Goal: Information Seeking & Learning: Learn about a topic

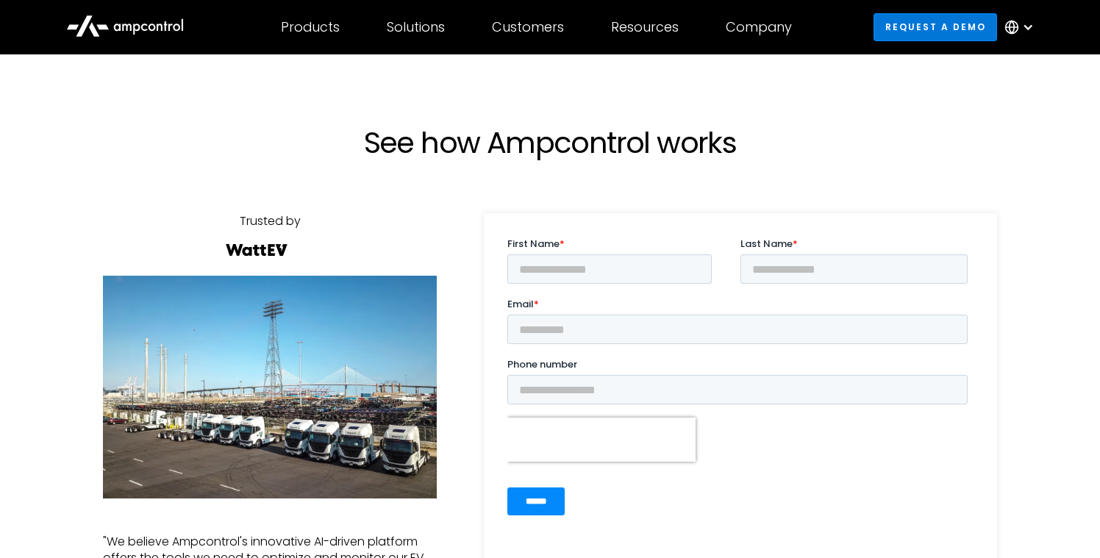
click at [947, 30] on link "Request a demo" at bounding box center [936, 26] width 124 height 27
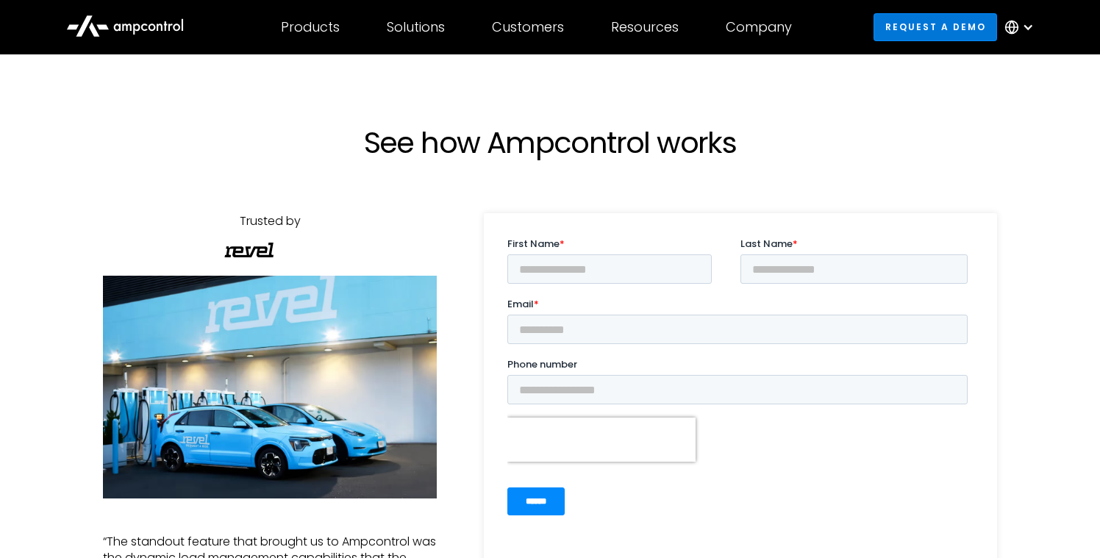
click at [937, 29] on link "Request a demo" at bounding box center [936, 26] width 124 height 27
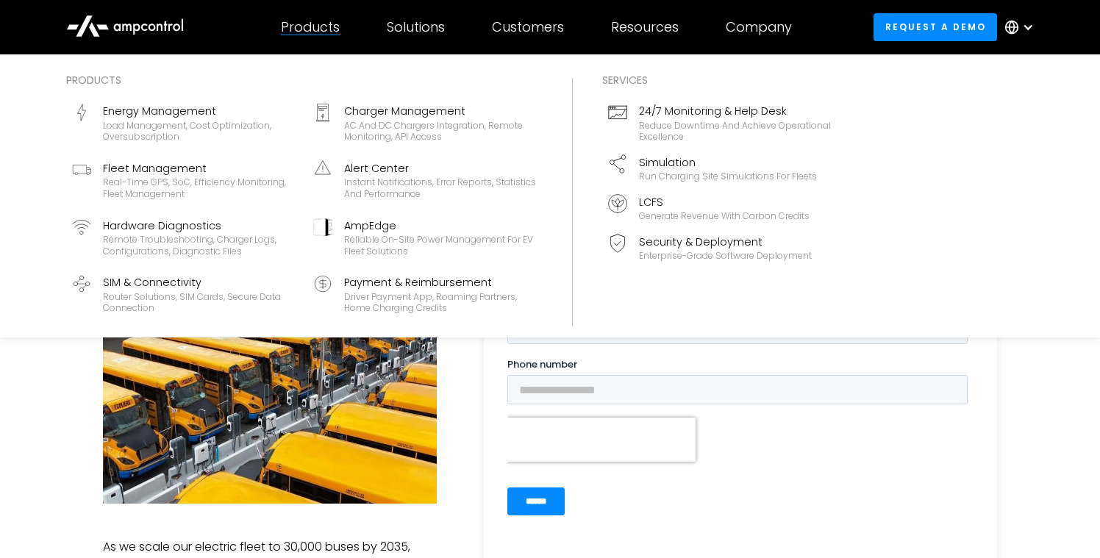
click at [311, 29] on div "Products" at bounding box center [310, 27] width 59 height 16
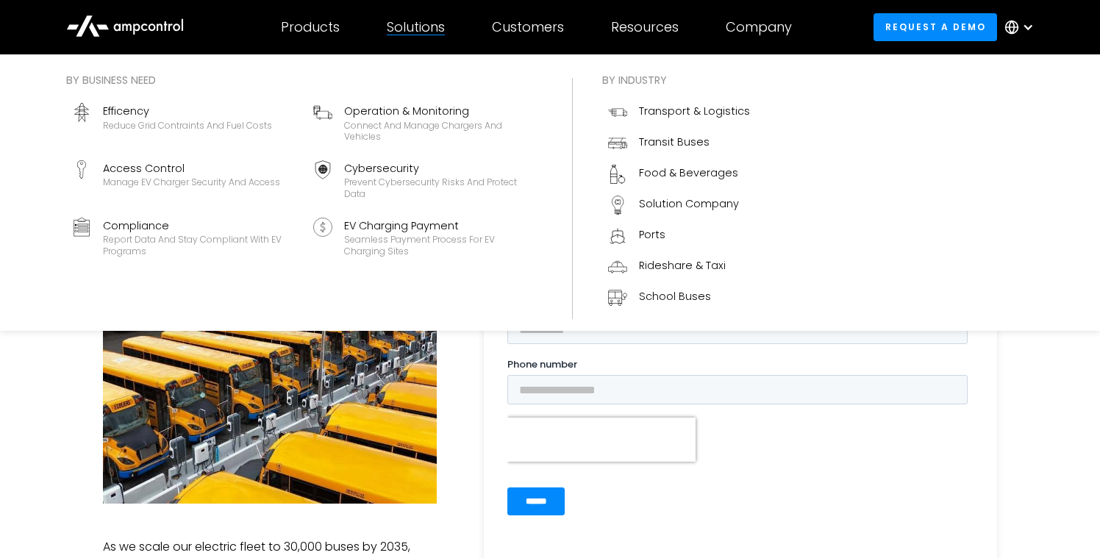
click at [419, 26] on div "Solutions" at bounding box center [416, 27] width 58 height 16
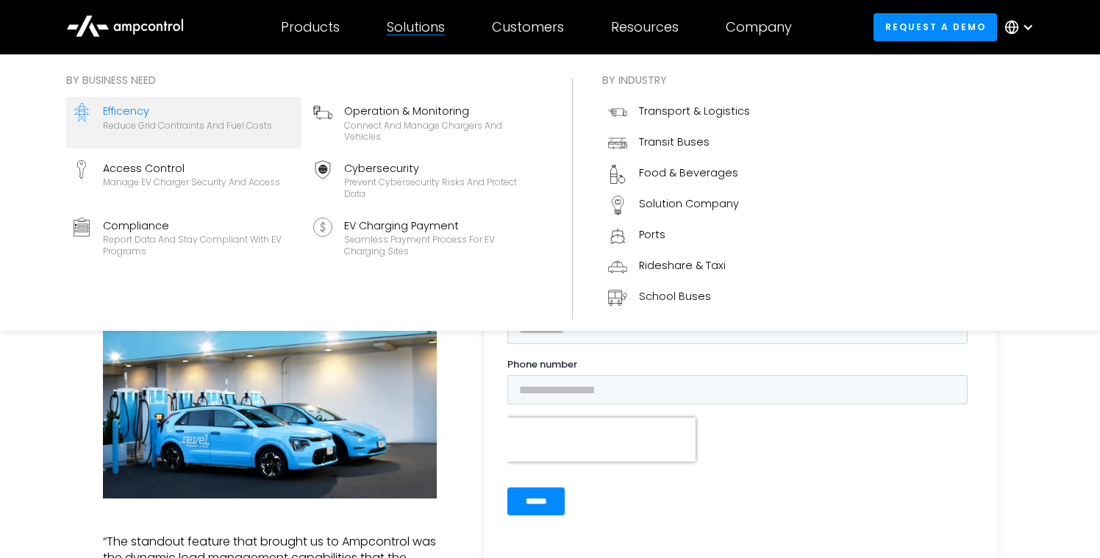
click at [251, 128] on div "Reduce grid contraints and fuel costs" at bounding box center [187, 126] width 169 height 12
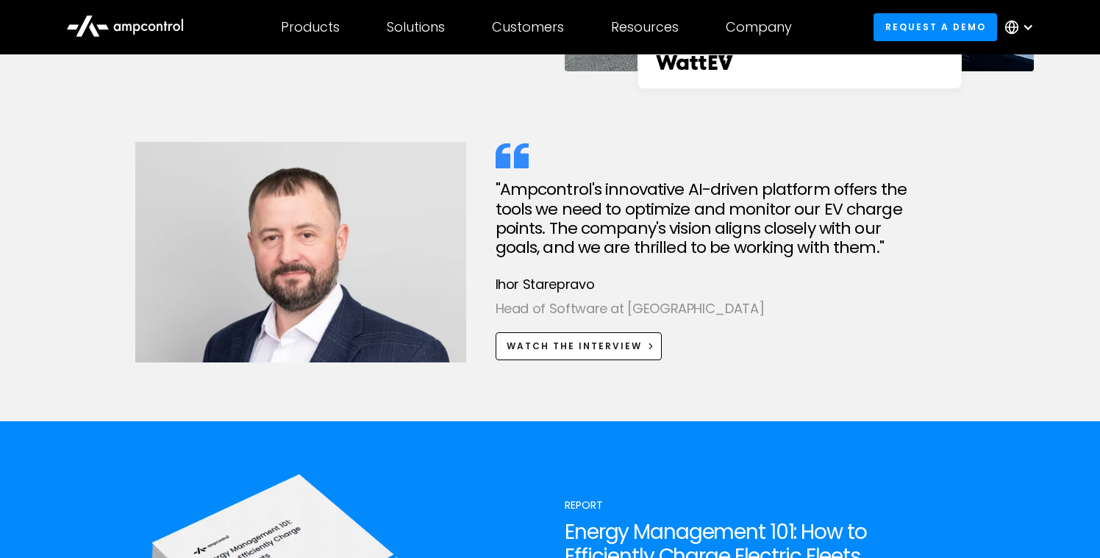
scroll to position [4235, 0]
